Goal: Transaction & Acquisition: Purchase product/service

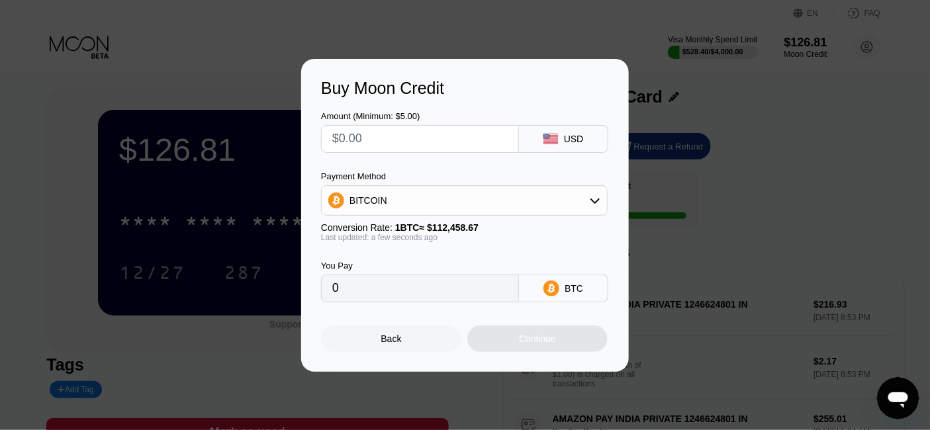
scroll to position [220, 0]
click at [400, 327] on div "Back Continue" at bounding box center [465, 328] width 288 height 50
click at [391, 344] on div "Back" at bounding box center [391, 339] width 21 height 11
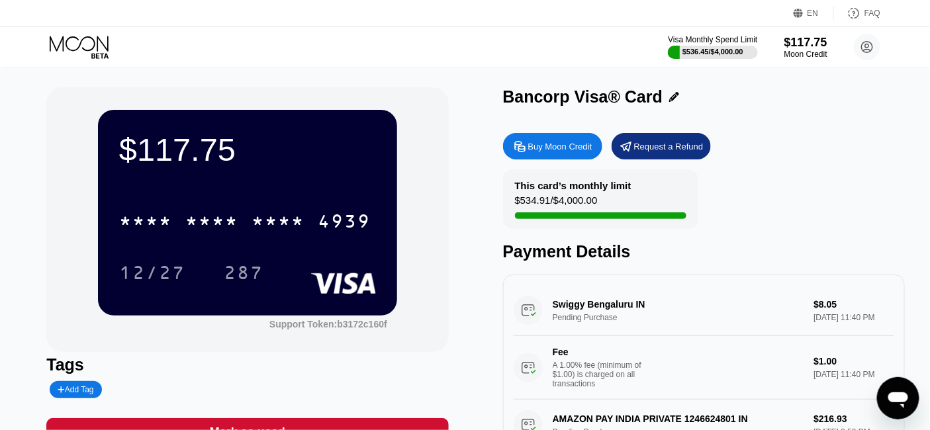
click at [10, 3] on div "EN Language Select an item Save FAQ" at bounding box center [465, 13] width 930 height 27
click at [816, 42] on div "$117.75" at bounding box center [806, 42] width 44 height 14
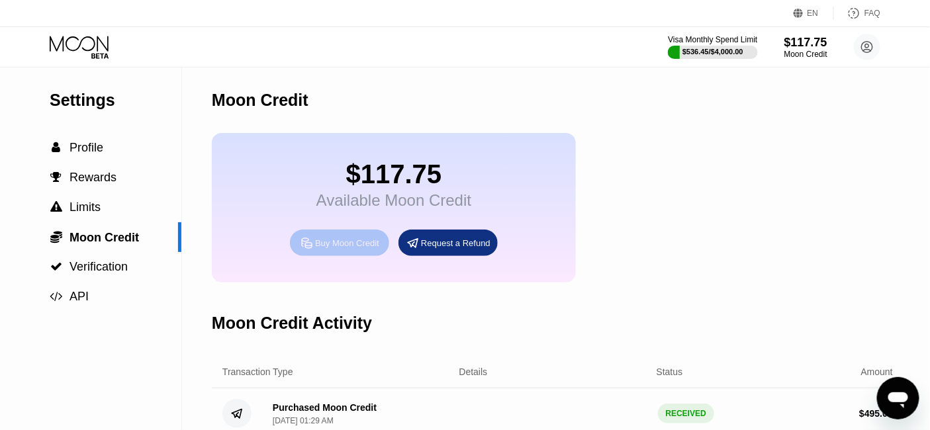
click at [345, 249] on div "Buy Moon Credit" at bounding box center [347, 243] width 64 height 11
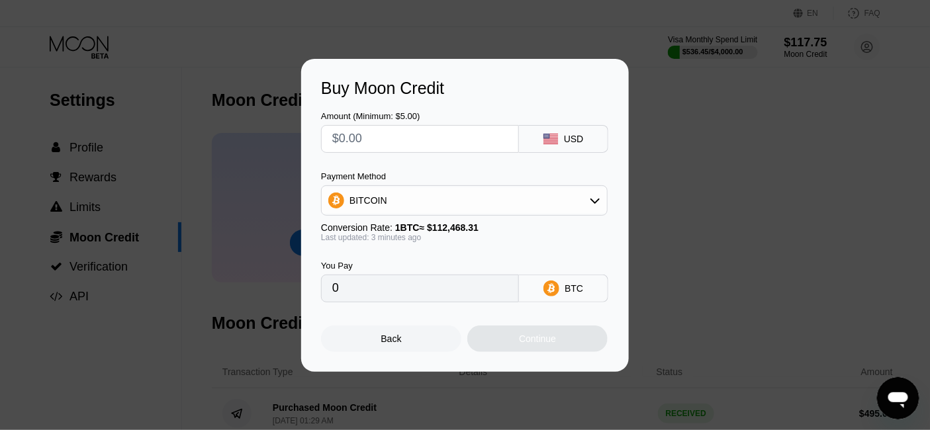
click at [352, 141] on input "text" at bounding box center [419, 139] width 175 height 26
type input "$50"
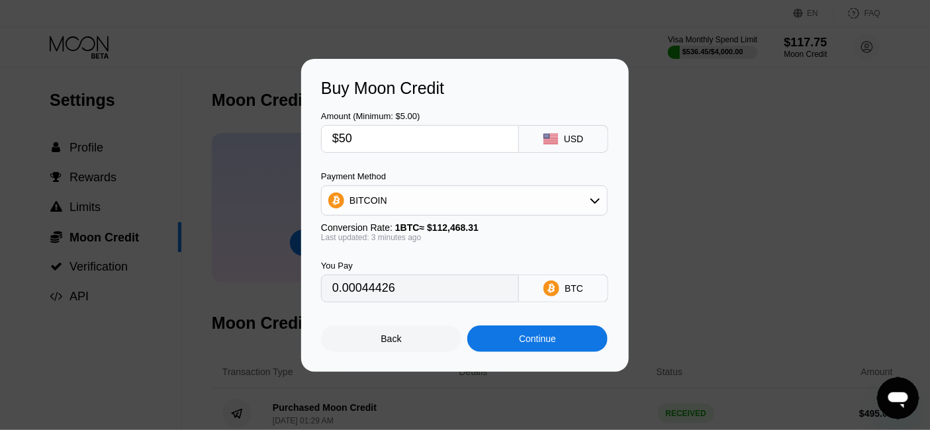
type input "0.00044426"
type input "$55"
type input "0.00048869"
type input "$5"
type input "0.00004443"
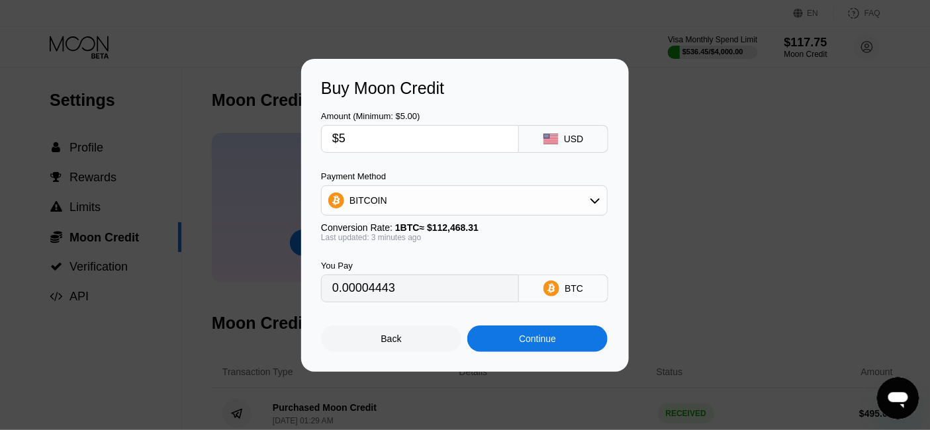
type input "$54"
type input "0.00047980"
type input "$54"
click at [377, 208] on div "BITCOIN" at bounding box center [464, 200] width 285 height 26
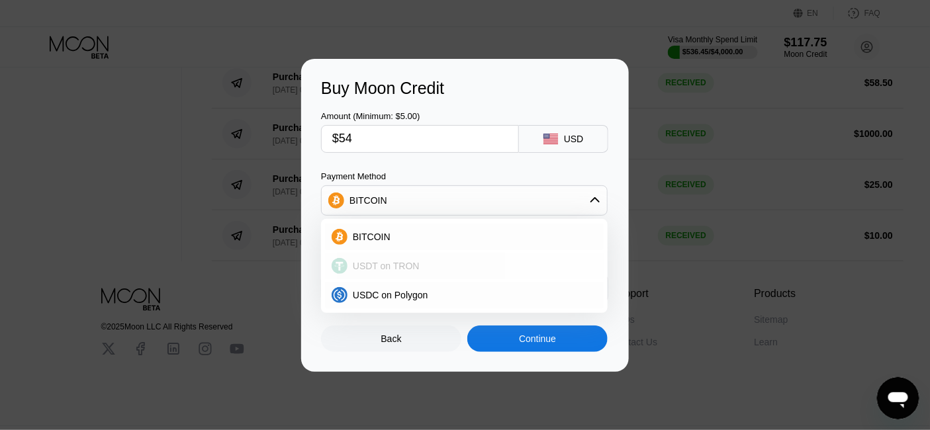
scroll to position [1205, 0]
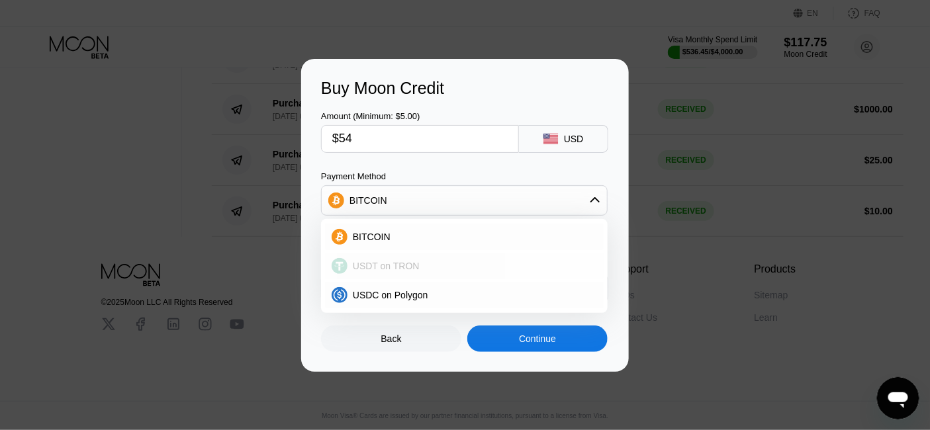
click at [394, 267] on span "USDT on TRON" at bounding box center [386, 266] width 67 height 11
type input "54.55"
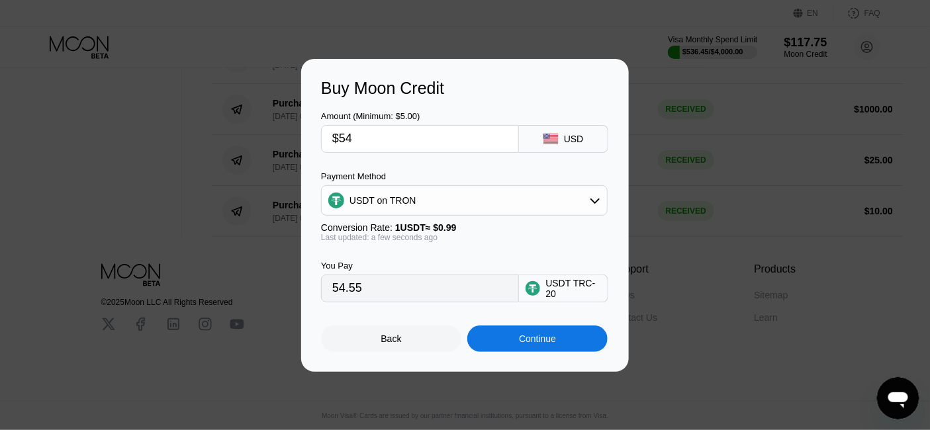
click at [368, 134] on input "$54" at bounding box center [419, 139] width 175 height 26
type input "$5"
type input "5.05"
type input "$50"
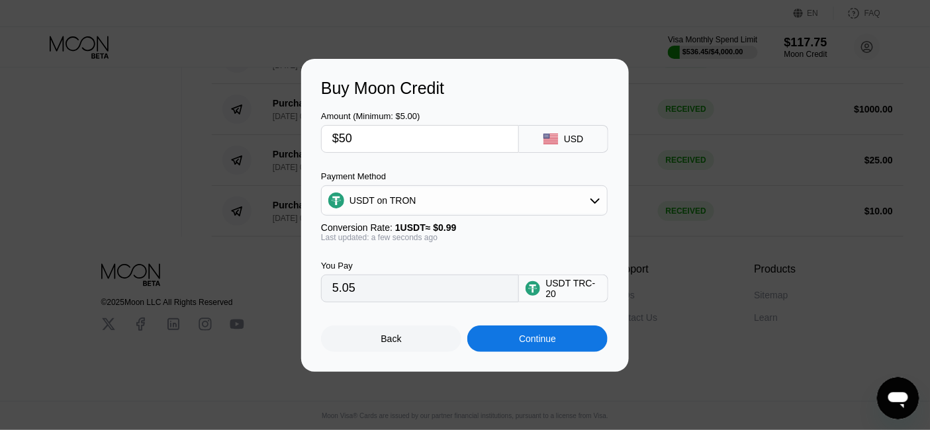
type input "50.51"
type input "$50"
click at [553, 344] on div "Continue" at bounding box center [537, 339] width 37 height 11
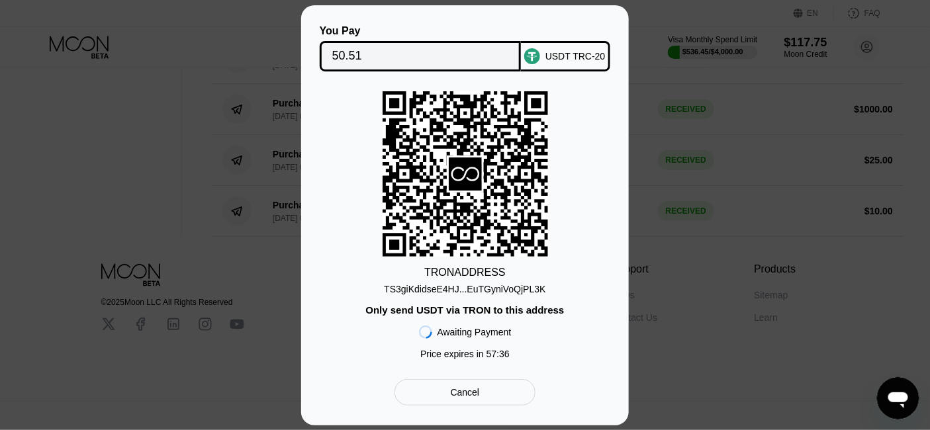
click at [376, 276] on div "TRON ADDRESS TS3giKdidseE4HJ...EuTGyniVoQjPL3K Only send USDT via TRON to this …" at bounding box center [465, 228] width 288 height 275
click at [465, 289] on div "TS3giKdidseE4HJ...EuTGyniVoQjPL3K" at bounding box center [465, 289] width 162 height 11
click at [242, 139] on div "You Pay 50.51 USDT TRC-20 TRON ADDRESS TS3giKdidseE4HJ...EuTGyniVoQjPL3K Only s…" at bounding box center [465, 215] width 930 height 420
click at [346, 107] on div "TRON ADDRESS TS3giKdidseE4HJ...EuTGyniVoQjPL3K Only send USDT via TRON to this …" at bounding box center [465, 228] width 288 height 275
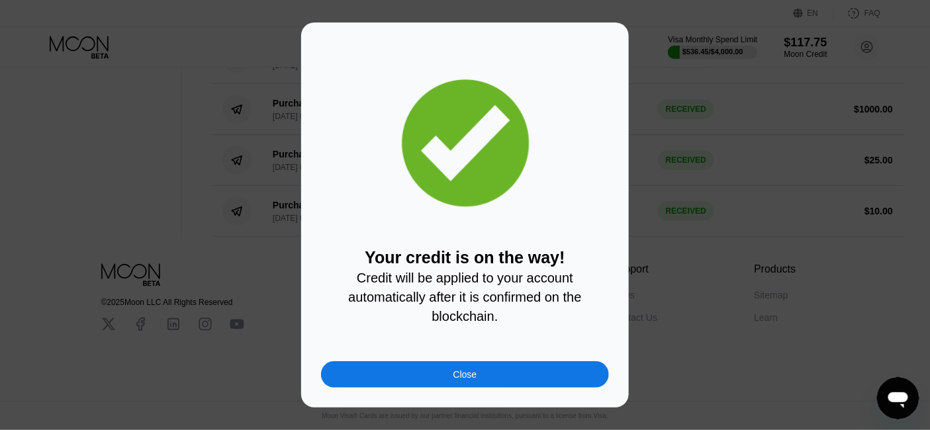
click at [357, 385] on div "Close" at bounding box center [465, 374] width 288 height 26
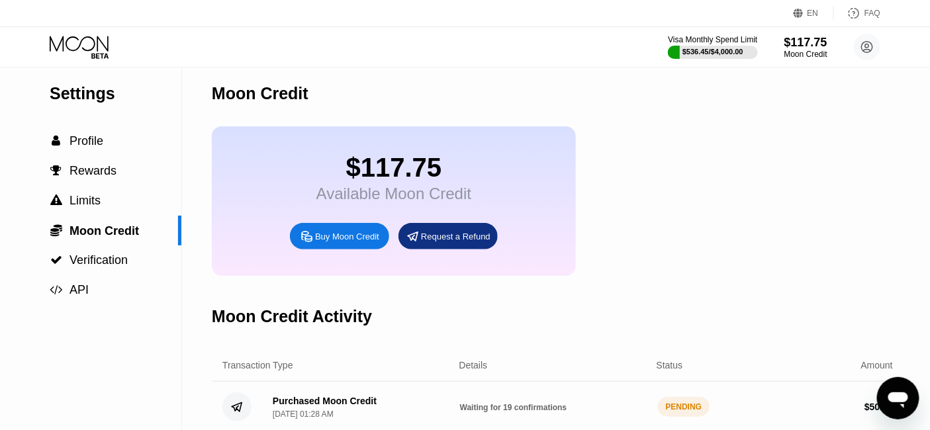
scroll to position [0, 0]
